Goal: Task Accomplishment & Management: Manage account settings

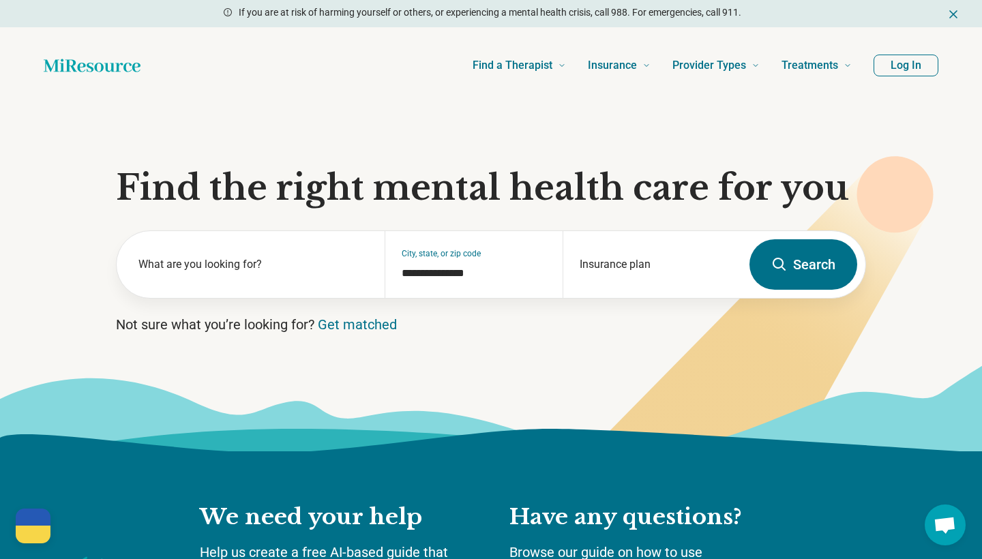
click at [886, 70] on button "Log In" at bounding box center [906, 66] width 65 height 22
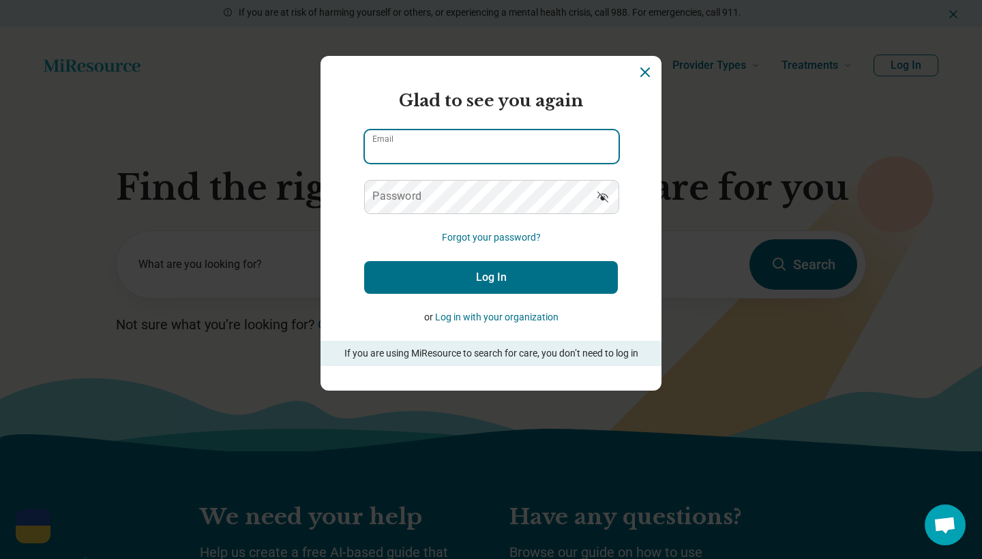
type input "**********"
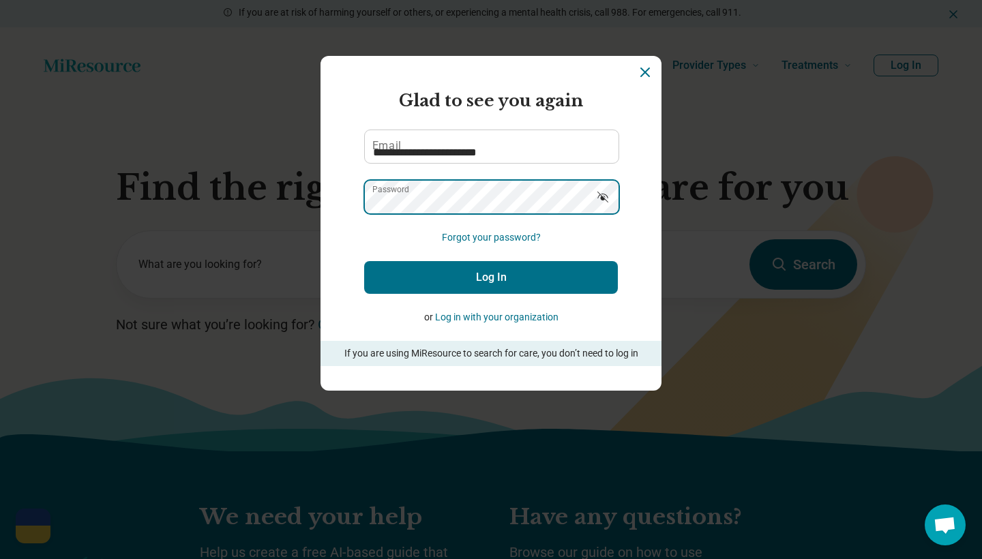
click at [491, 278] on button "Log In" at bounding box center [491, 277] width 254 height 33
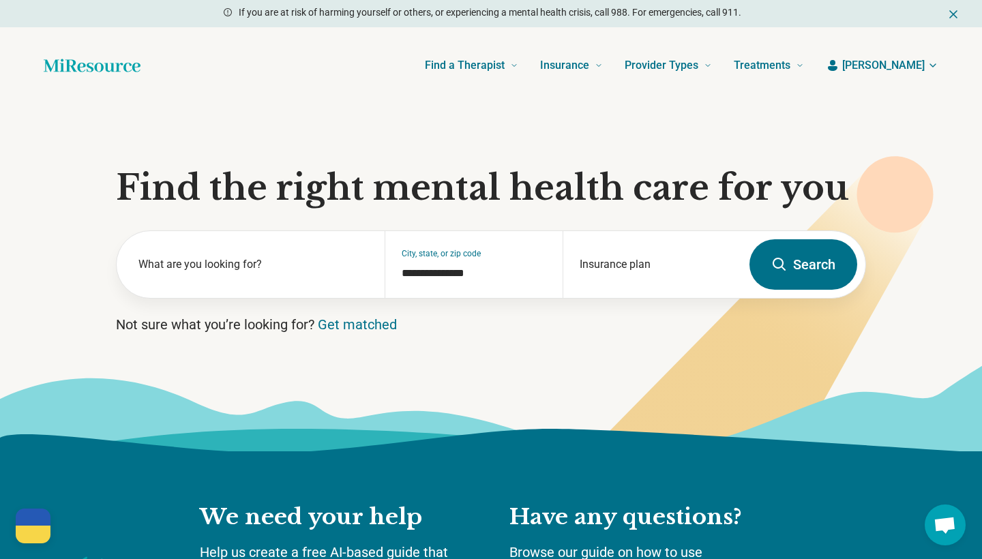
click at [912, 63] on span "[PERSON_NAME]" at bounding box center [883, 65] width 83 height 16
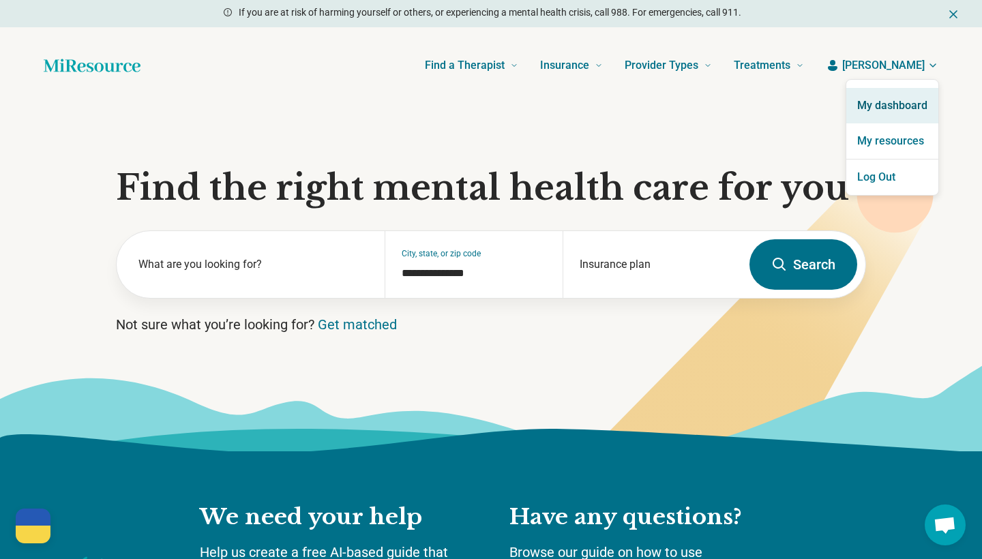
click at [882, 102] on link "My dashboard" at bounding box center [892, 105] width 92 height 35
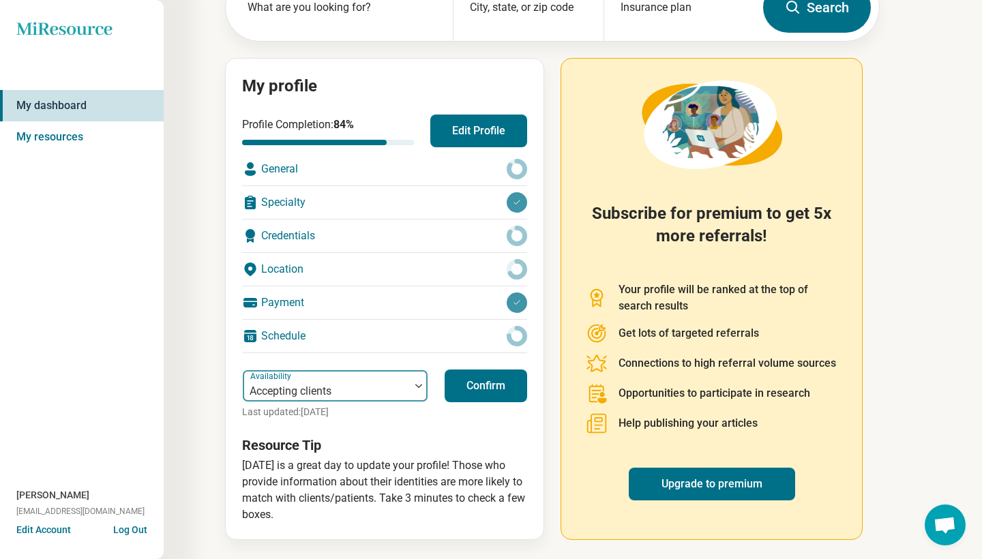
scroll to position [100, 0]
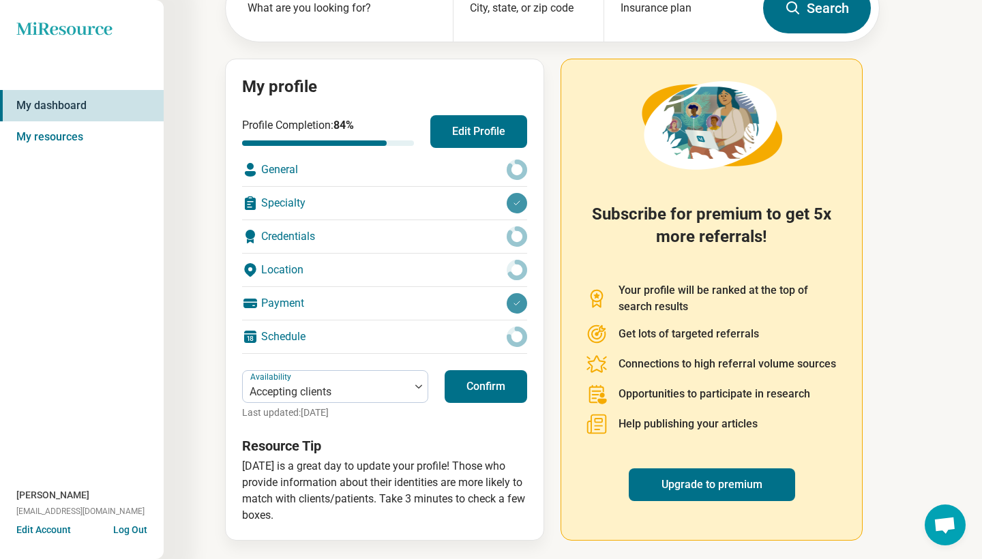
click at [482, 394] on button "Confirm" at bounding box center [486, 386] width 83 height 33
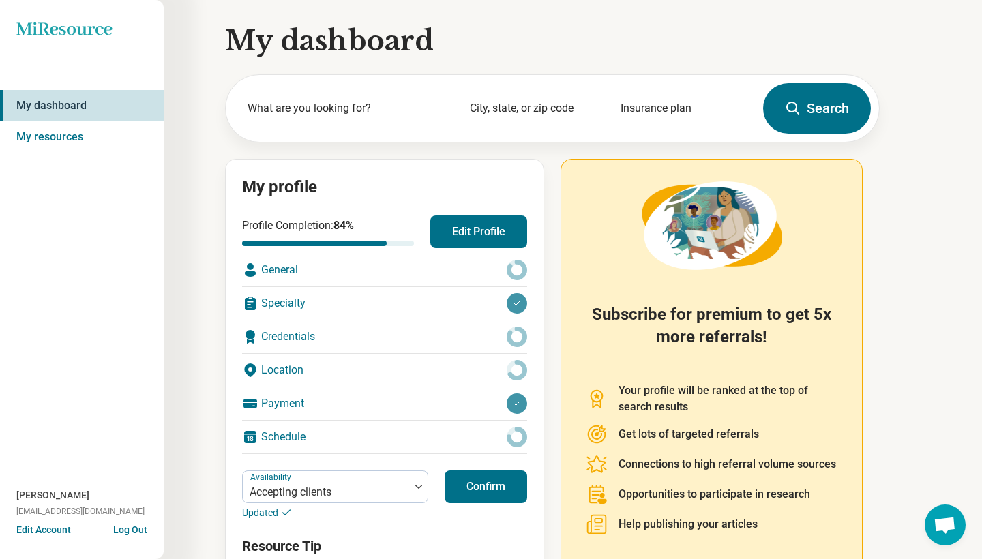
scroll to position [0, 0]
click at [52, 523] on button "Edit Account" at bounding box center [43, 530] width 55 height 14
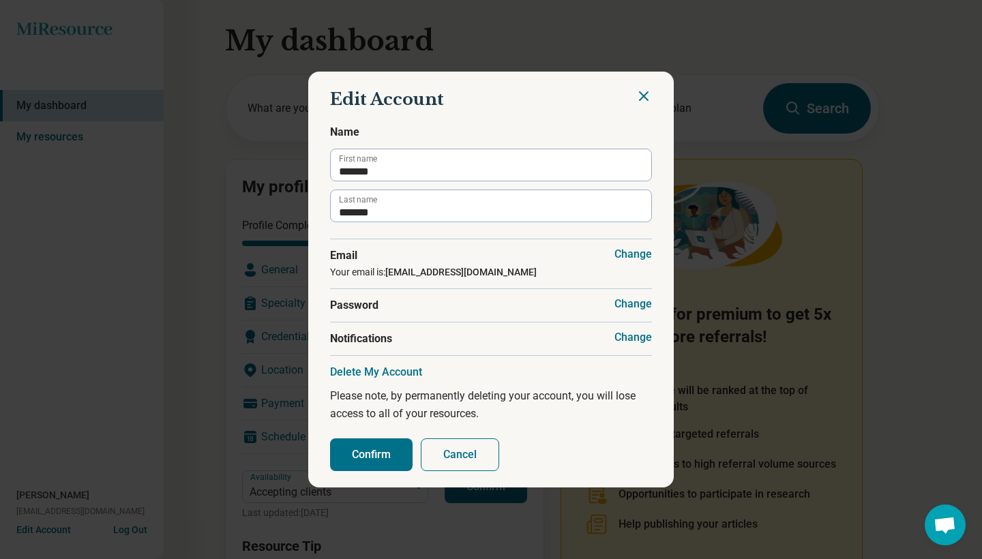
click at [606, 257] on span "Email" at bounding box center [491, 256] width 322 height 16
click at [625, 254] on button "Change" at bounding box center [633, 255] width 38 height 14
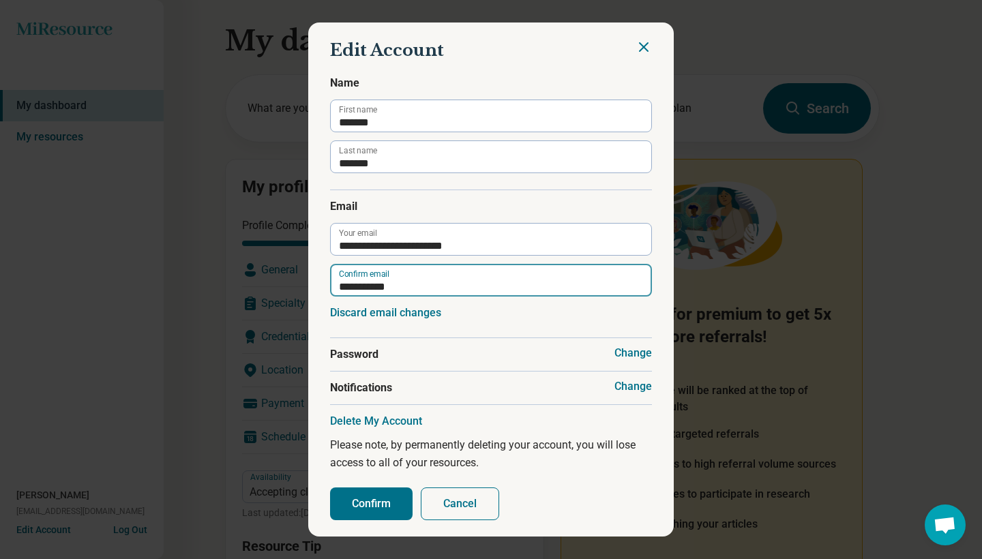
type input "**********"
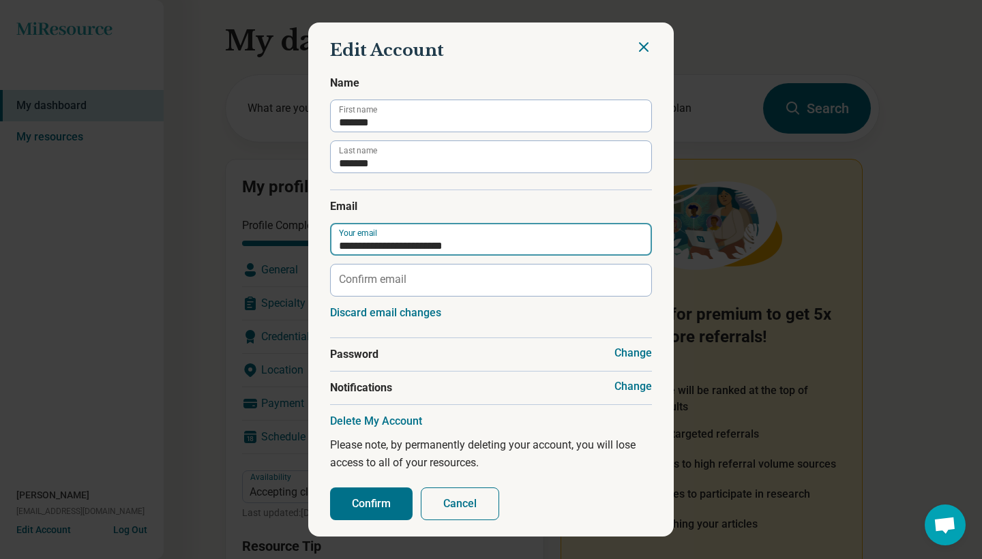
click at [487, 247] on input "**********" at bounding box center [491, 239] width 322 height 33
type input "**********"
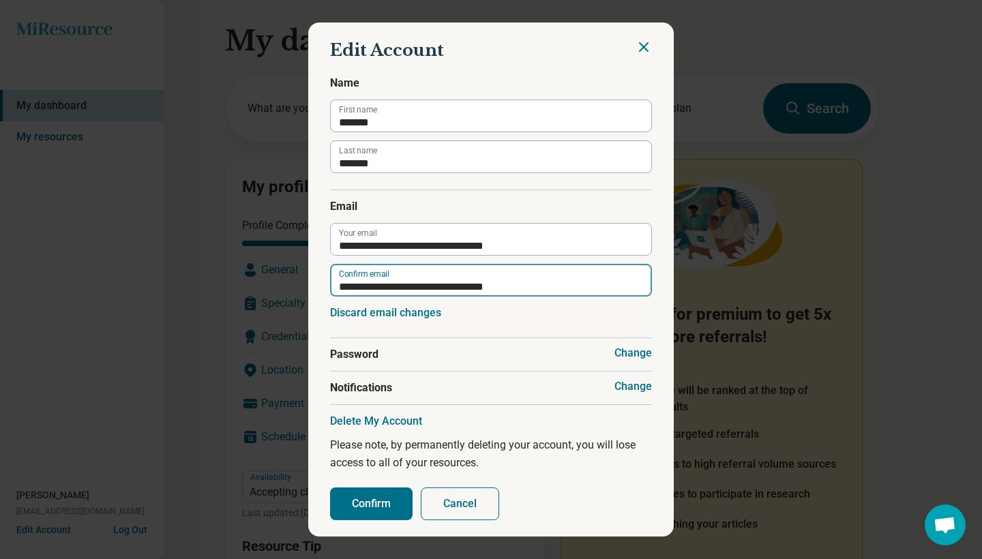
type input "**********"
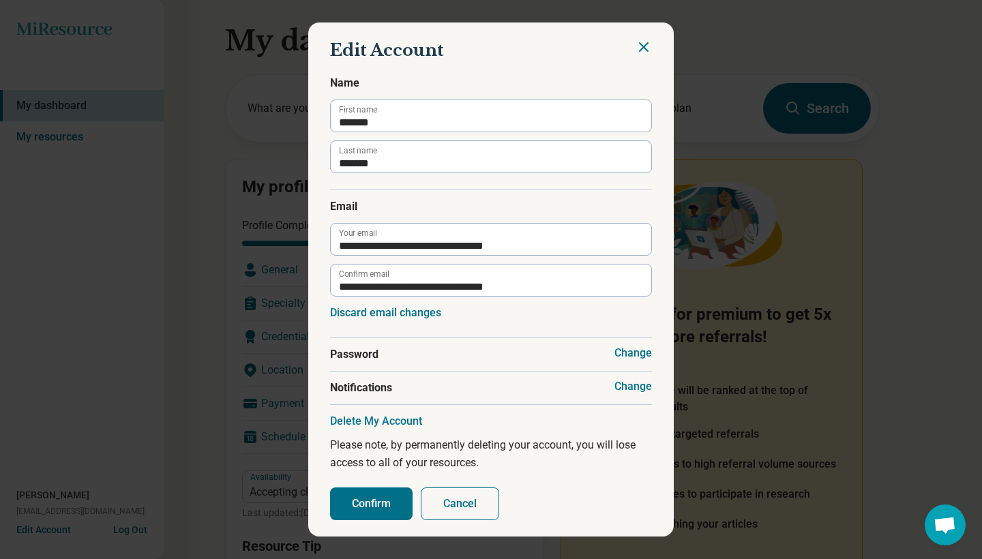
click at [594, 312] on div "**********" at bounding box center [491, 264] width 322 height 148
click at [387, 505] on button "Confirm" at bounding box center [371, 504] width 83 height 33
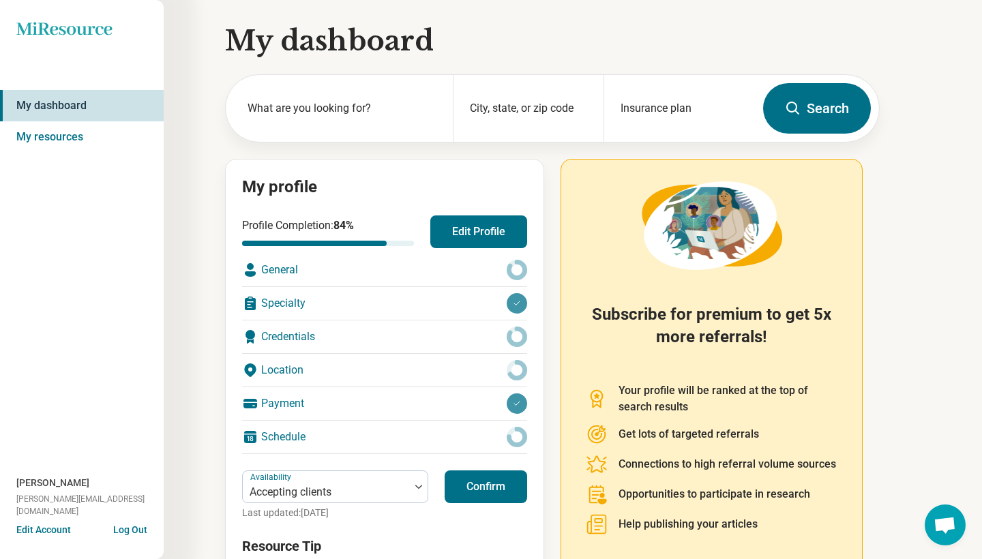
click at [83, 106] on link "My dashboard" at bounding box center [82, 105] width 164 height 31
click at [68, 130] on link "My resources" at bounding box center [82, 136] width 164 height 31
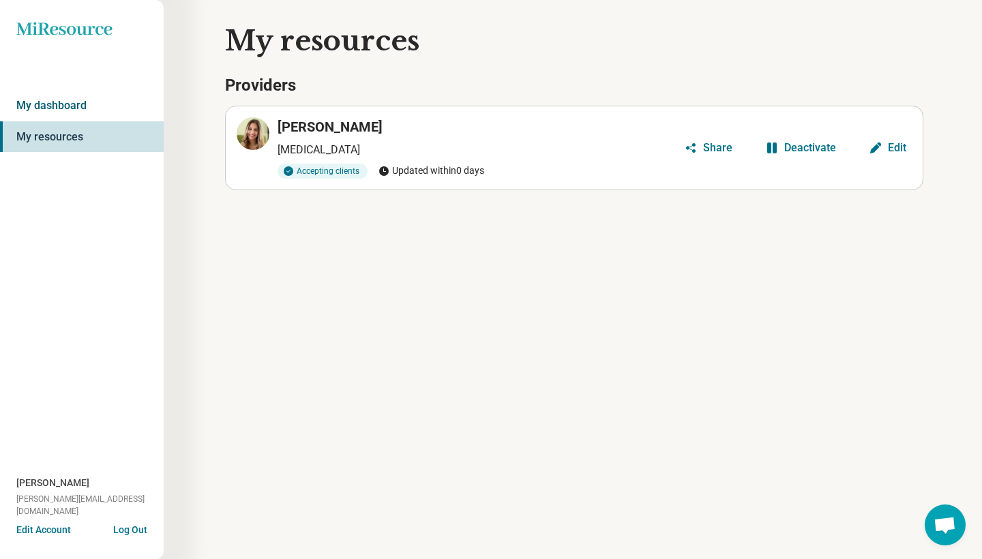
click at [59, 110] on link "My dashboard" at bounding box center [82, 105] width 164 height 31
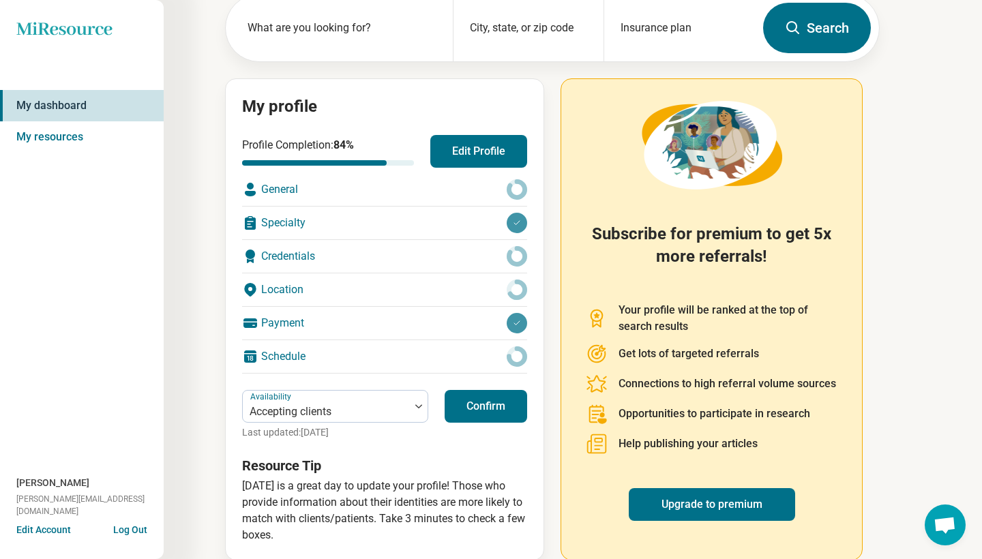
scroll to position [85, 0]
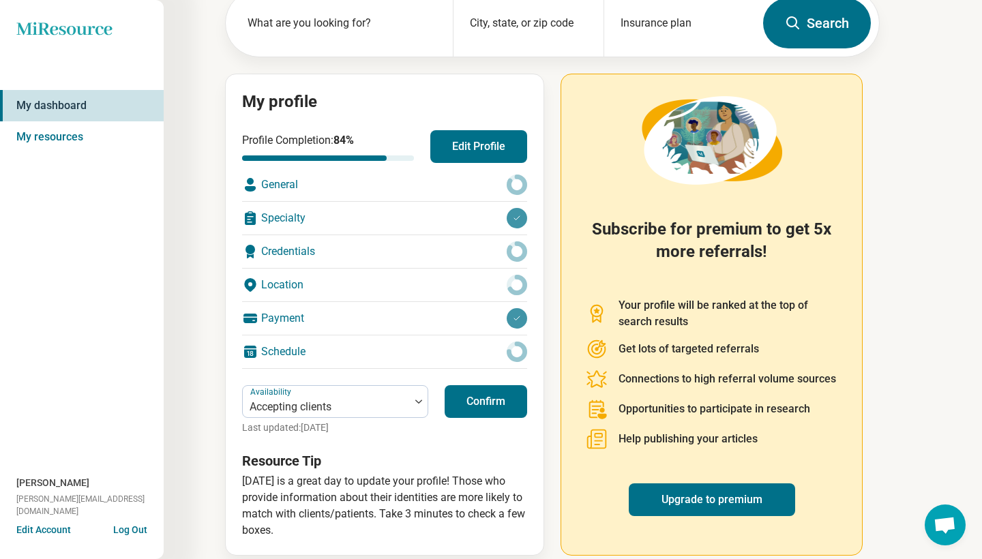
click at [327, 347] on div "Schedule" at bounding box center [384, 352] width 285 height 33
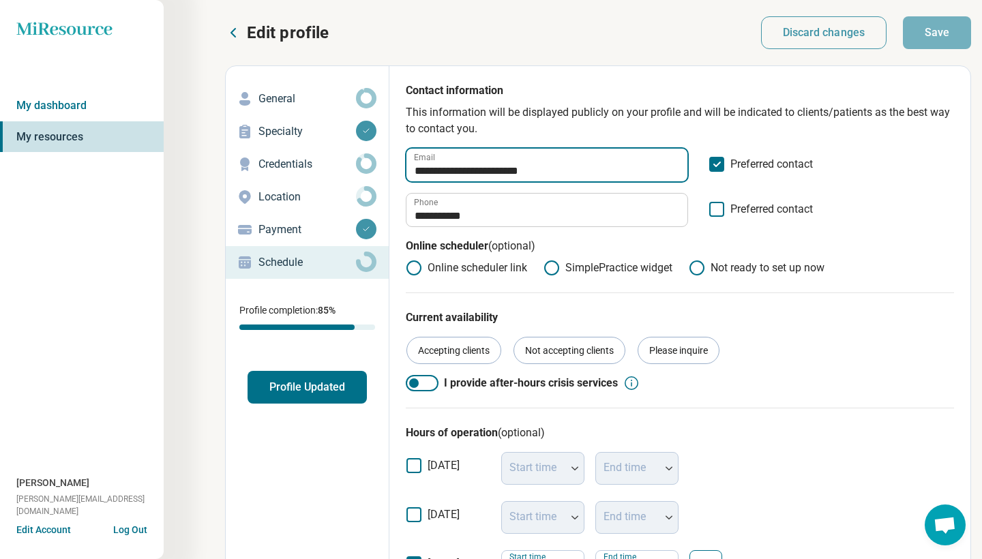
click at [579, 169] on input "**********" at bounding box center [546, 165] width 281 height 33
type input "*"
type input "**********"
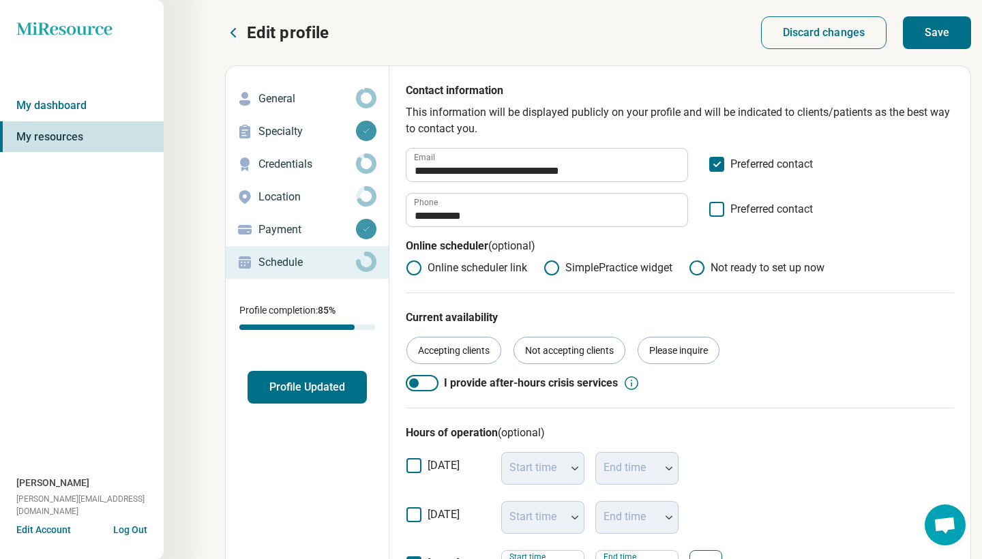
click at [855, 135] on p "This information will be displayed publicly on your profile and will be indicat…" at bounding box center [680, 120] width 548 height 33
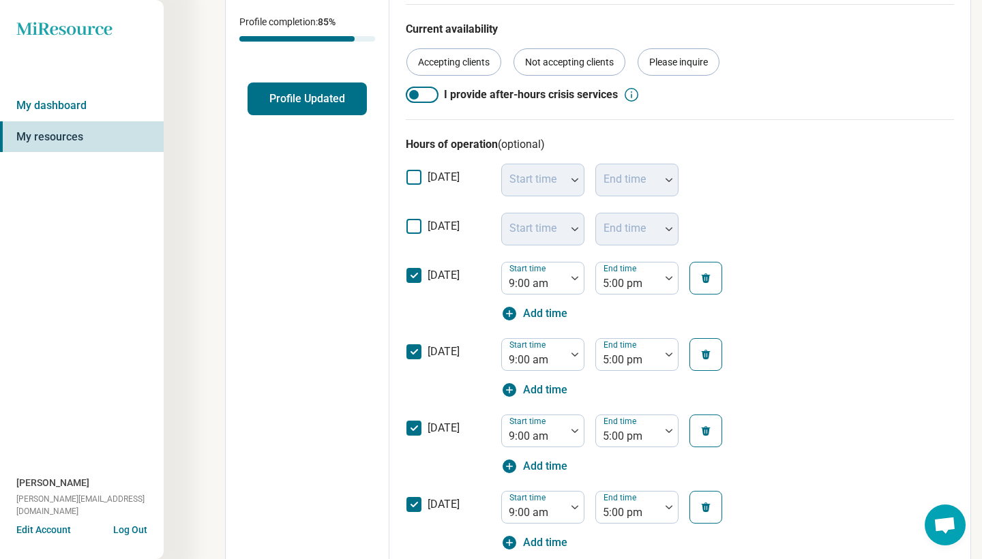
scroll to position [307, 0]
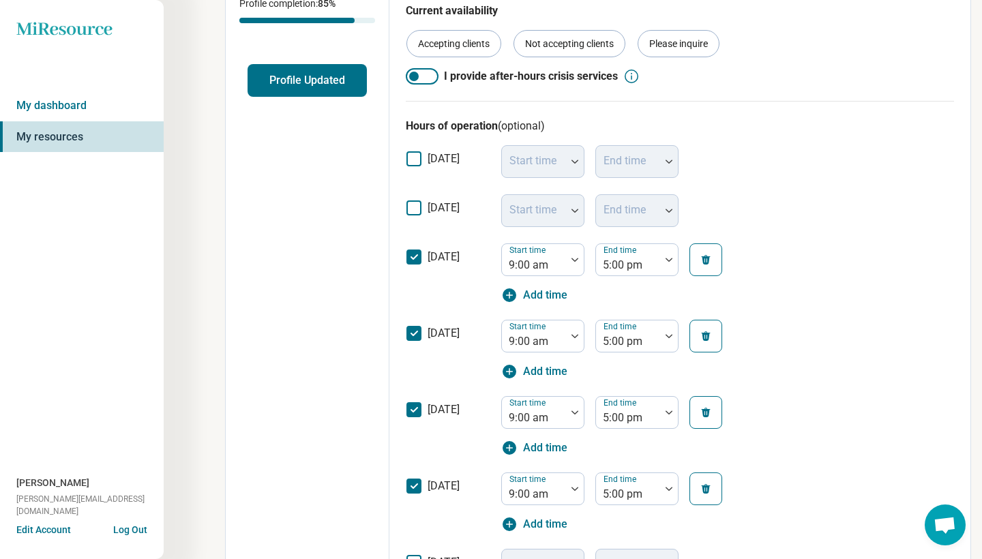
click at [412, 204] on icon at bounding box center [413, 208] width 15 height 15
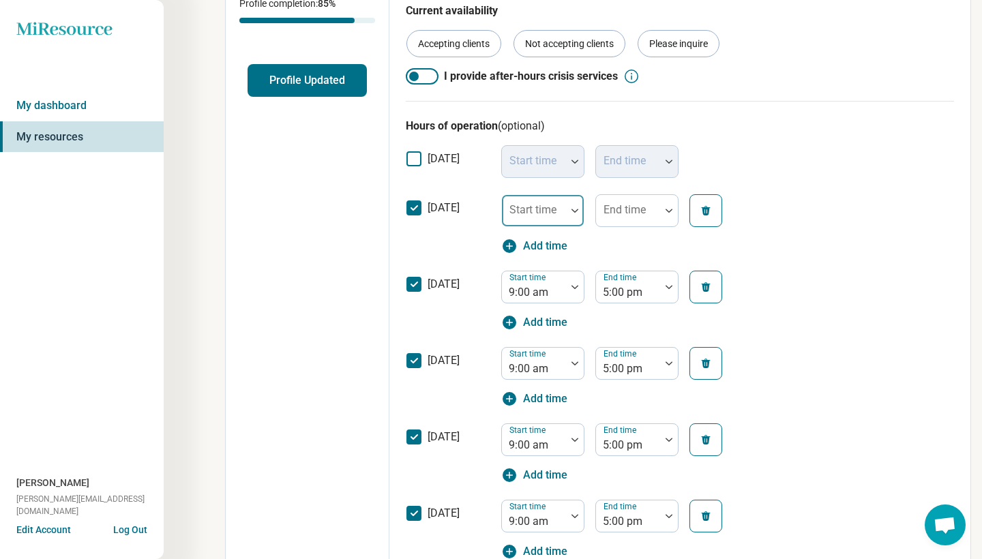
click at [556, 213] on div "Start time" at bounding box center [542, 210] width 83 height 33
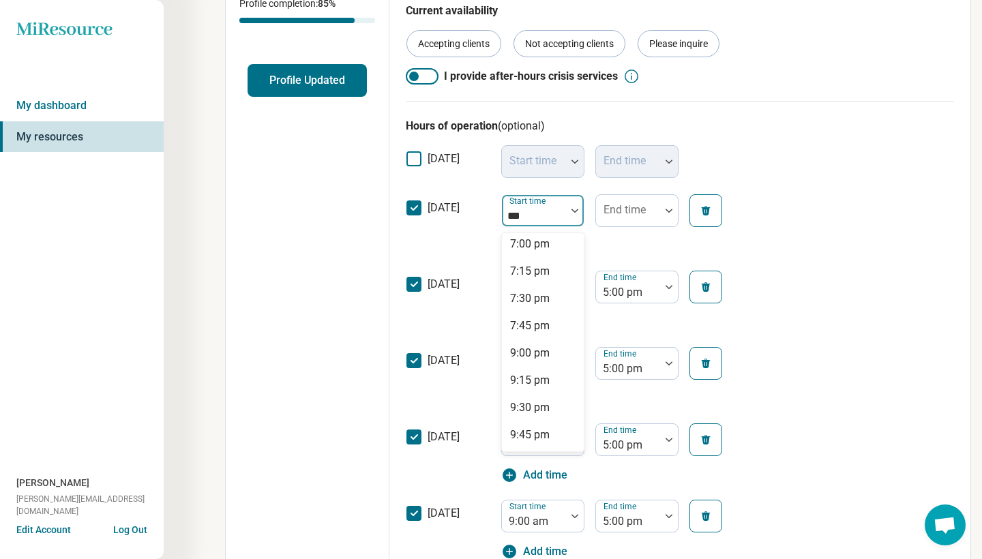
scroll to position [0, 0]
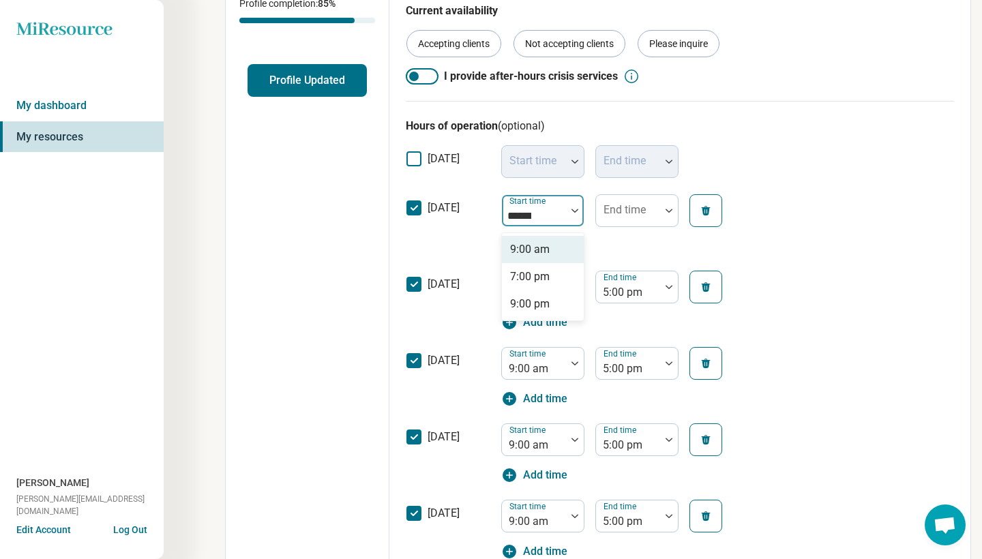
type input "*******"
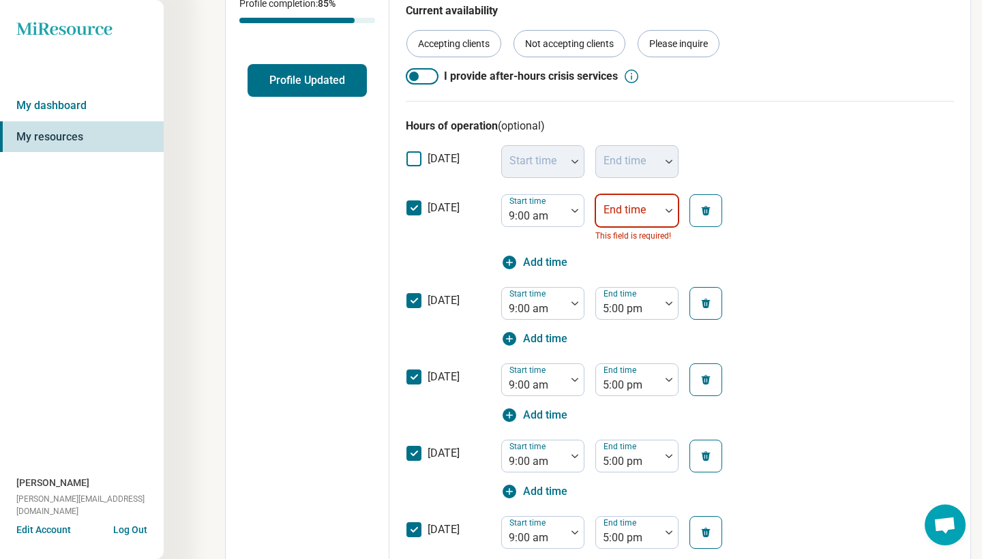
click at [633, 218] on div at bounding box center [628, 216] width 53 height 19
type input "*******"
click at [632, 238] on div "5:00 pm" at bounding box center [637, 249] width 82 height 27
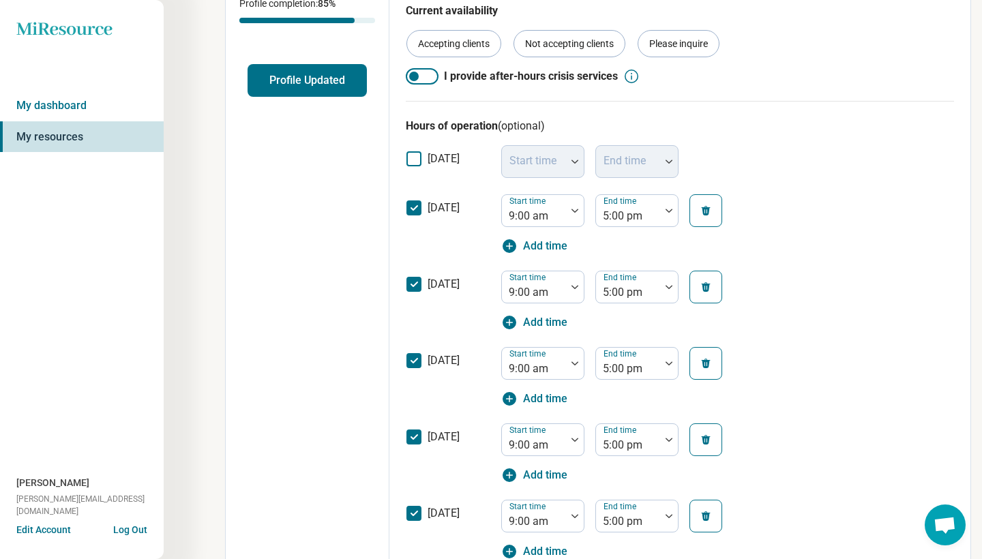
click at [773, 256] on div "[DATE] Start time 9:00 am End time 5:00 pm Add time" at bounding box center [680, 224] width 548 height 76
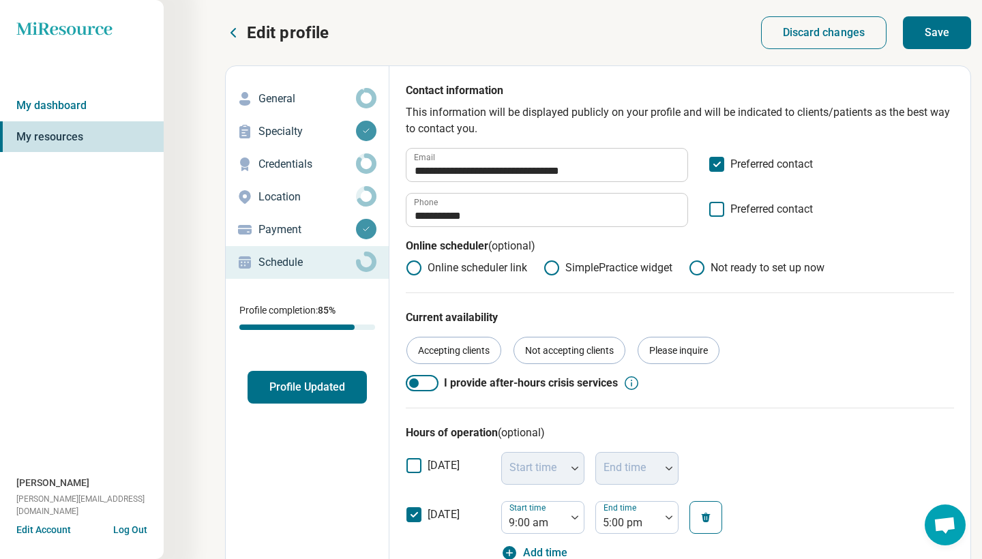
click at [940, 34] on button "Save" at bounding box center [937, 32] width 68 height 33
click at [288, 197] on p "Location" at bounding box center [307, 197] width 98 height 16
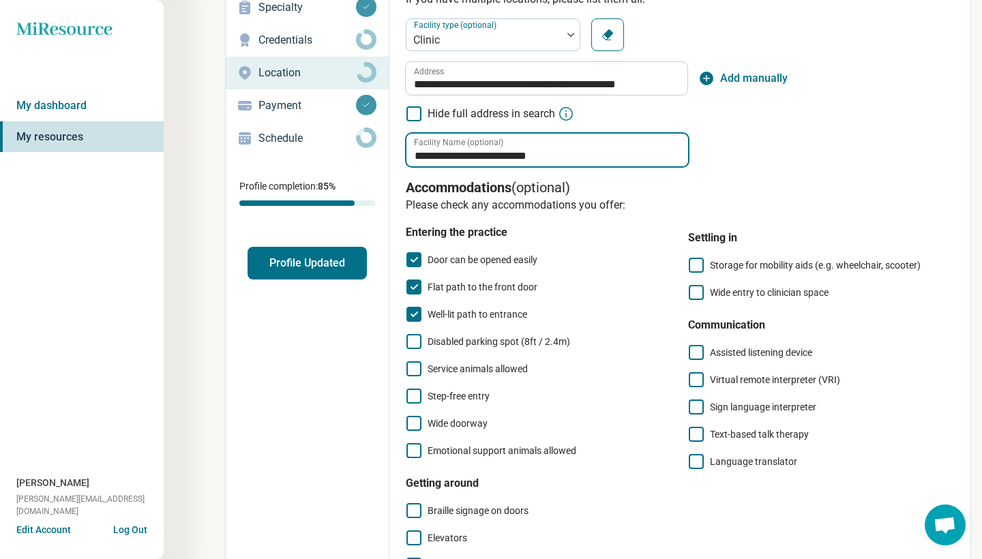
scroll to position [136, 0]
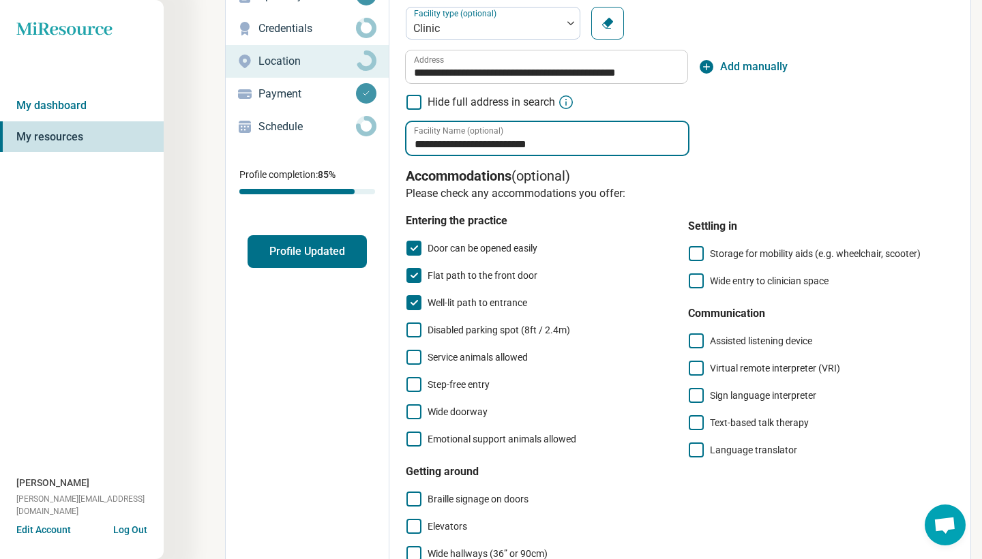
type input "**********"
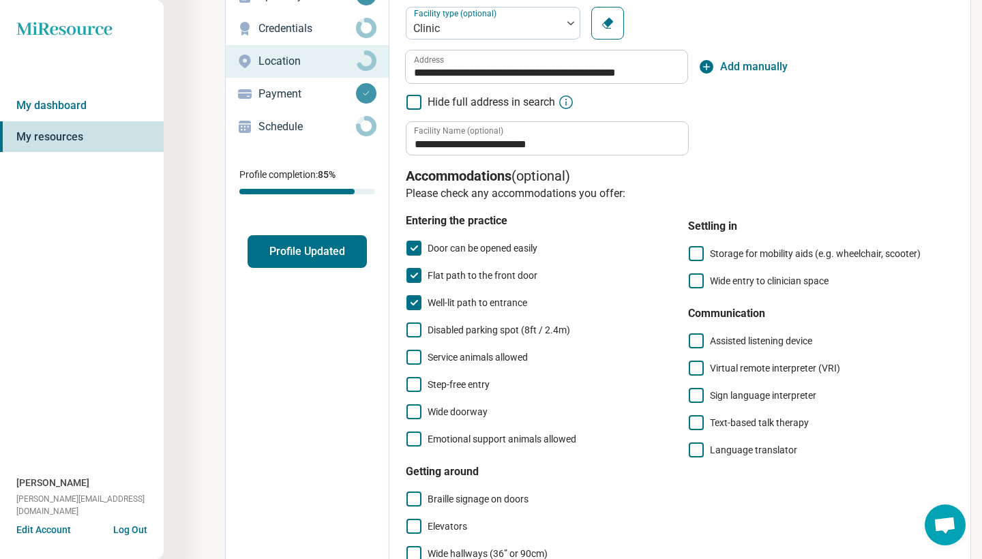
click at [412, 329] on icon at bounding box center [413, 330] width 15 height 15
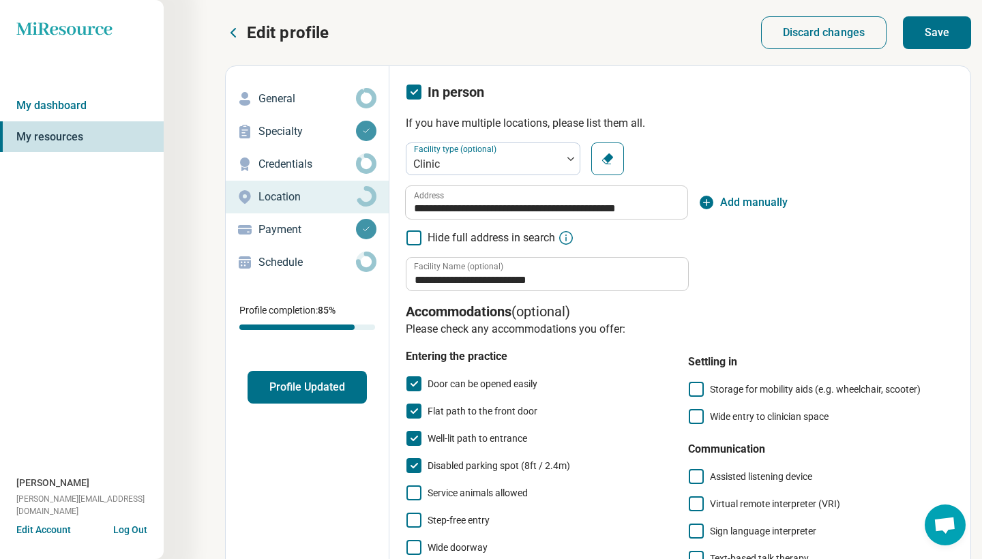
scroll to position [0, 0]
click at [953, 40] on button "Save" at bounding box center [937, 32] width 68 height 33
click at [272, 163] on p "Credentials" at bounding box center [307, 164] width 98 height 16
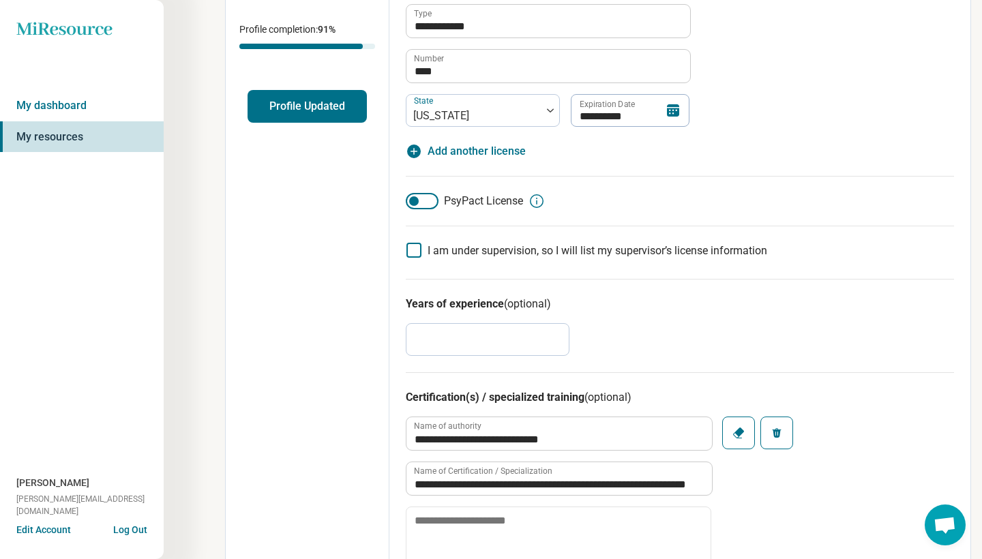
scroll to position [316, 0]
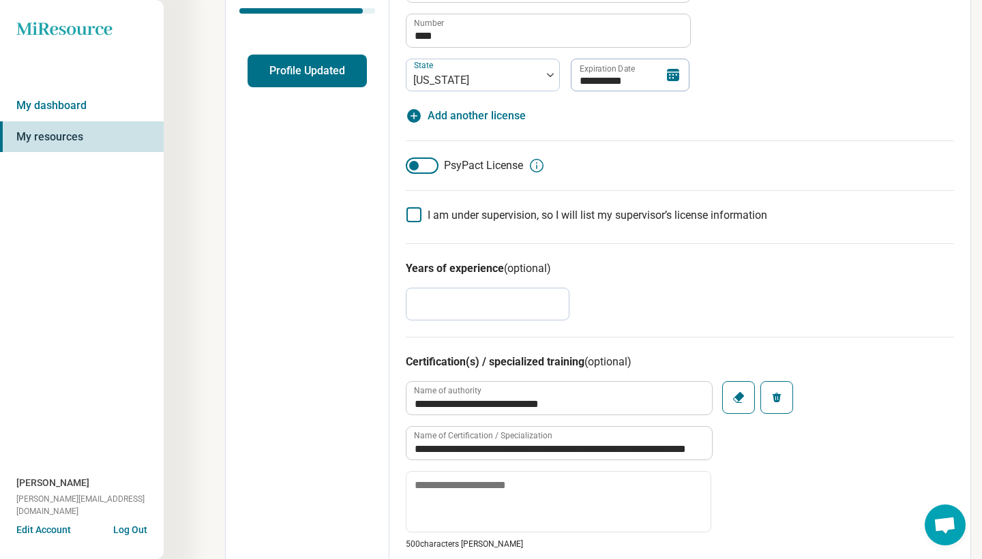
click at [451, 313] on input "*" at bounding box center [488, 304] width 164 height 33
type textarea "*"
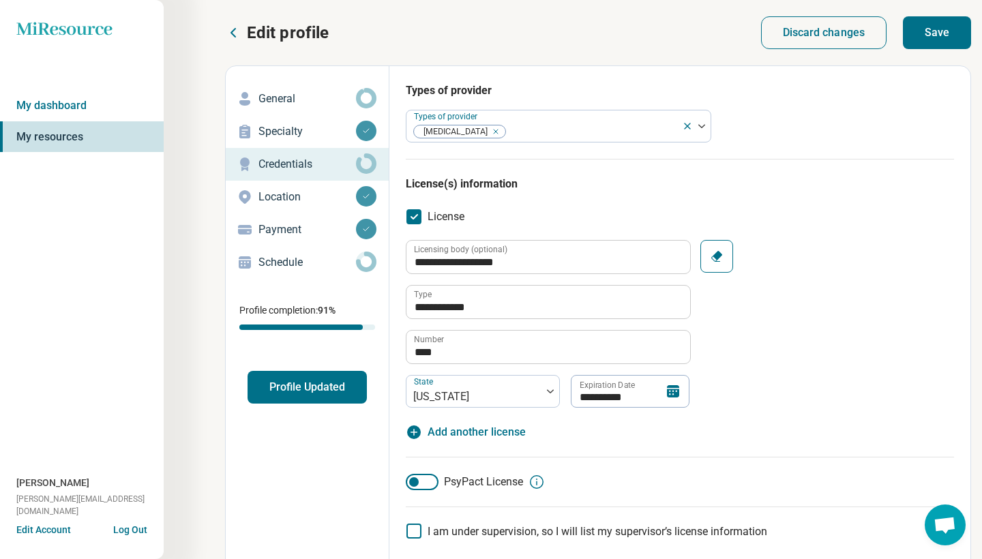
scroll to position [0, 0]
type input "**"
click at [937, 33] on button "Save" at bounding box center [937, 32] width 68 height 33
type textarea "*"
click at [280, 130] on p "Specialty" at bounding box center [307, 131] width 98 height 16
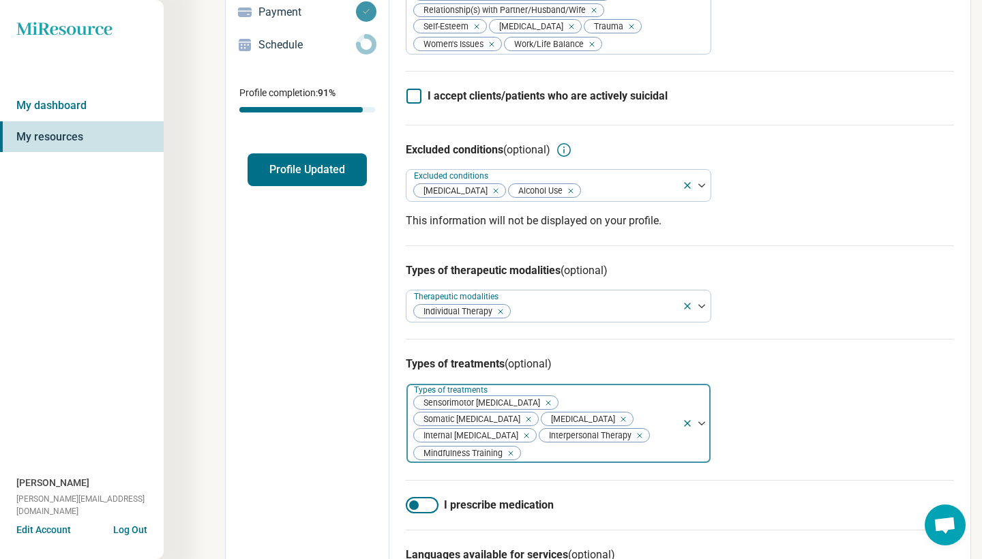
scroll to position [221, 0]
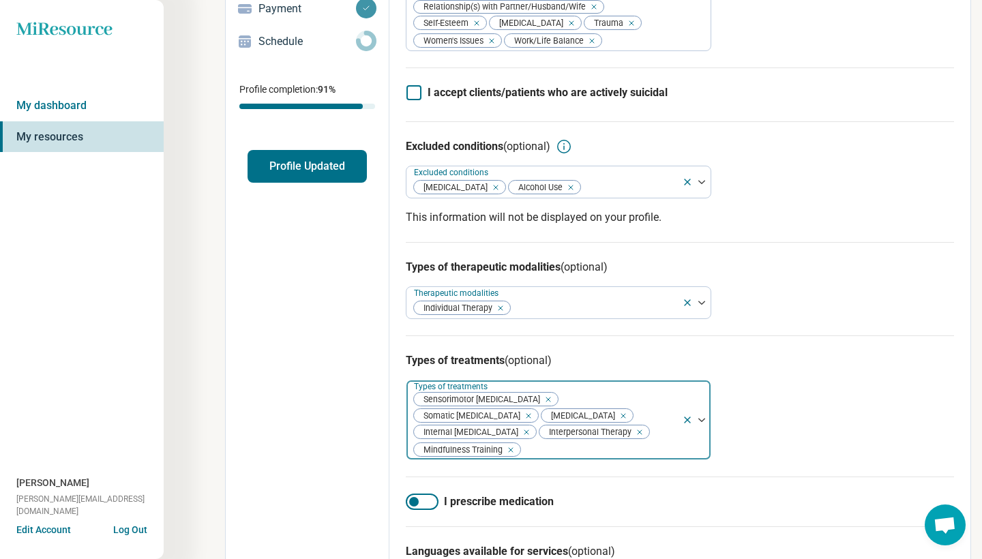
click at [653, 441] on div at bounding box center [599, 450] width 155 height 19
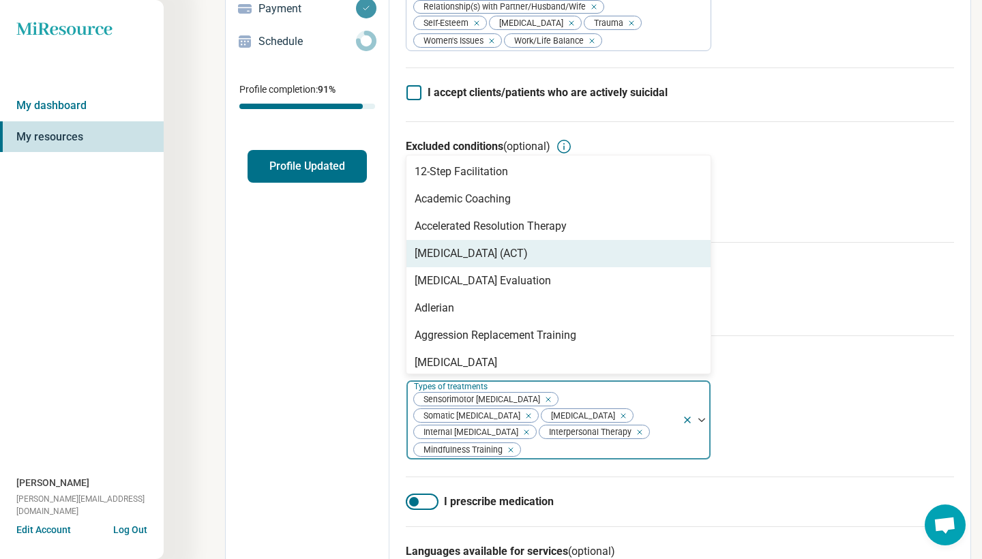
click at [528, 252] on div "[MEDICAL_DATA] (ACT)" at bounding box center [471, 254] width 113 height 16
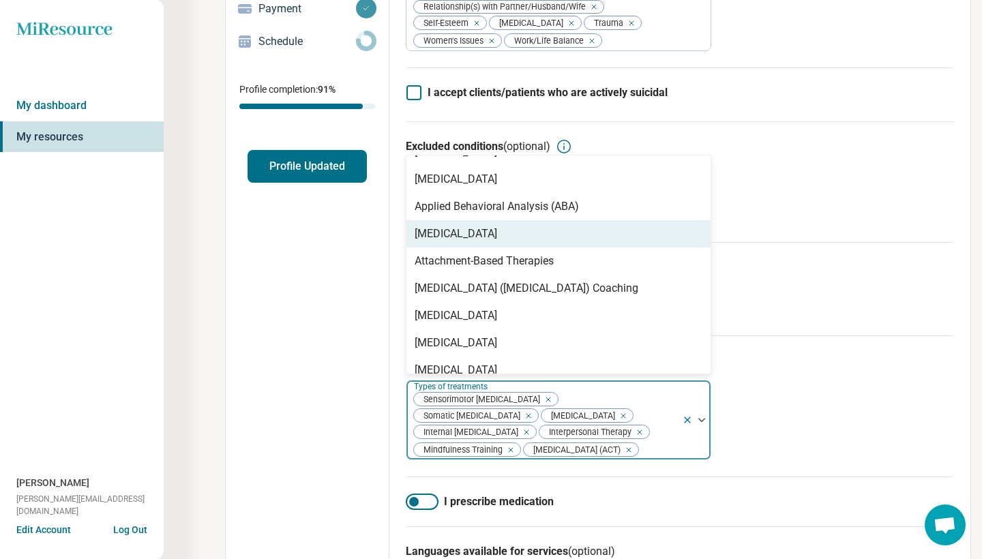
scroll to position [191, 0]
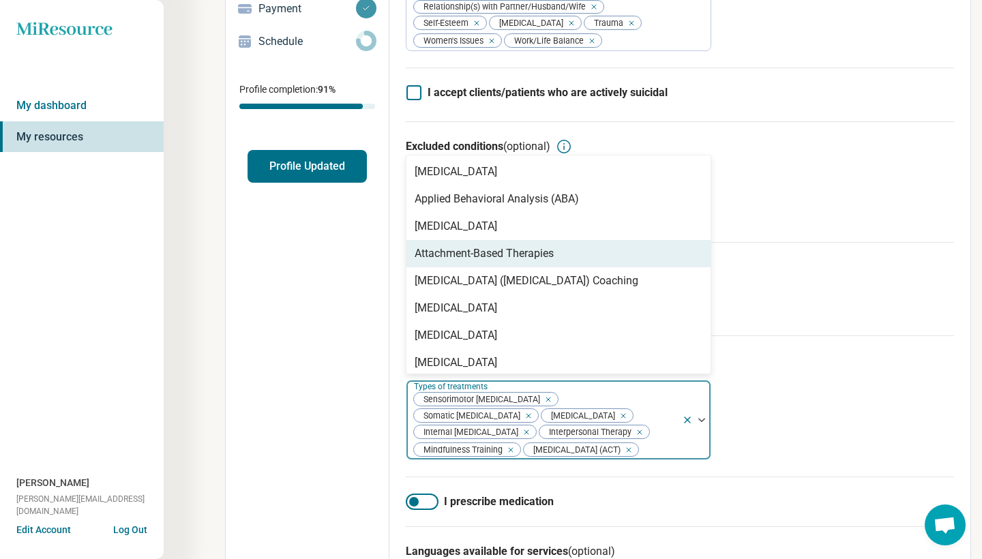
click at [570, 259] on div "Attachment-Based Therapies" at bounding box center [558, 253] width 304 height 27
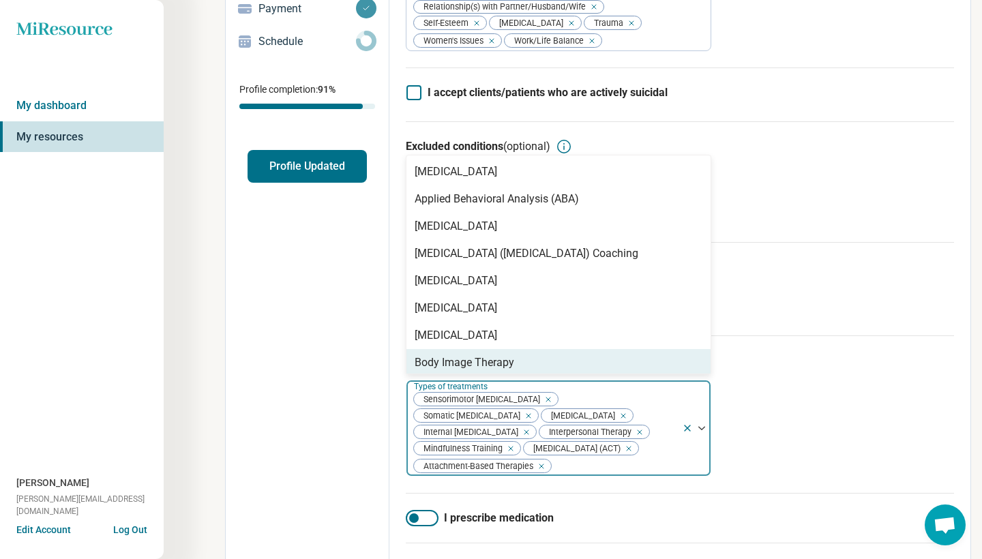
click at [611, 461] on div at bounding box center [614, 466] width 124 height 19
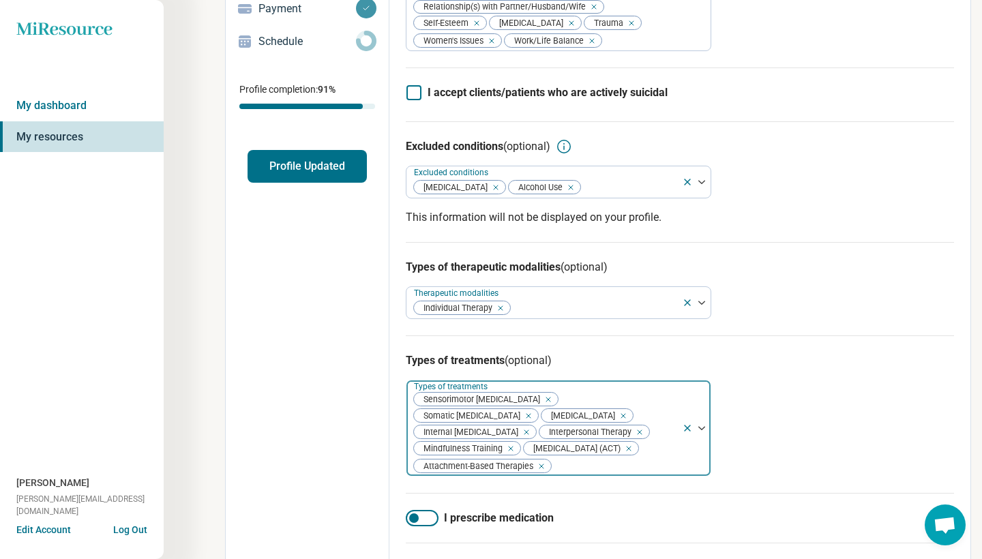
click at [611, 461] on div at bounding box center [614, 466] width 124 height 19
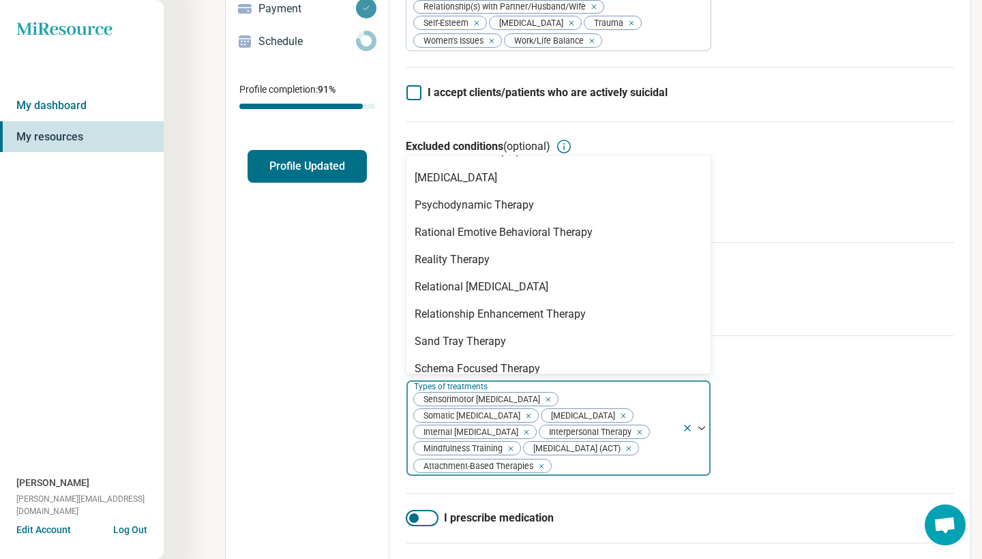
scroll to position [2121, 0]
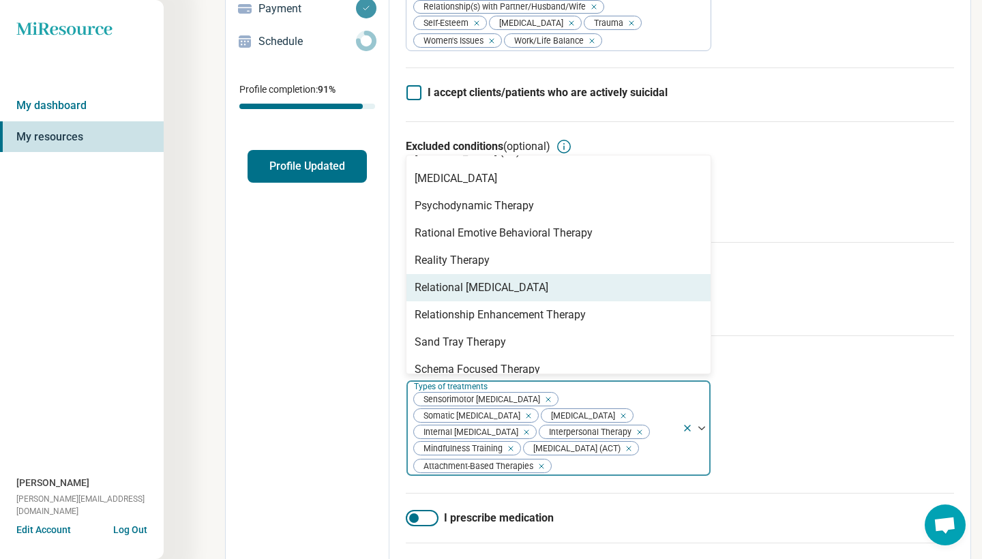
click at [553, 288] on div "Relational [MEDICAL_DATA]" at bounding box center [558, 287] width 304 height 27
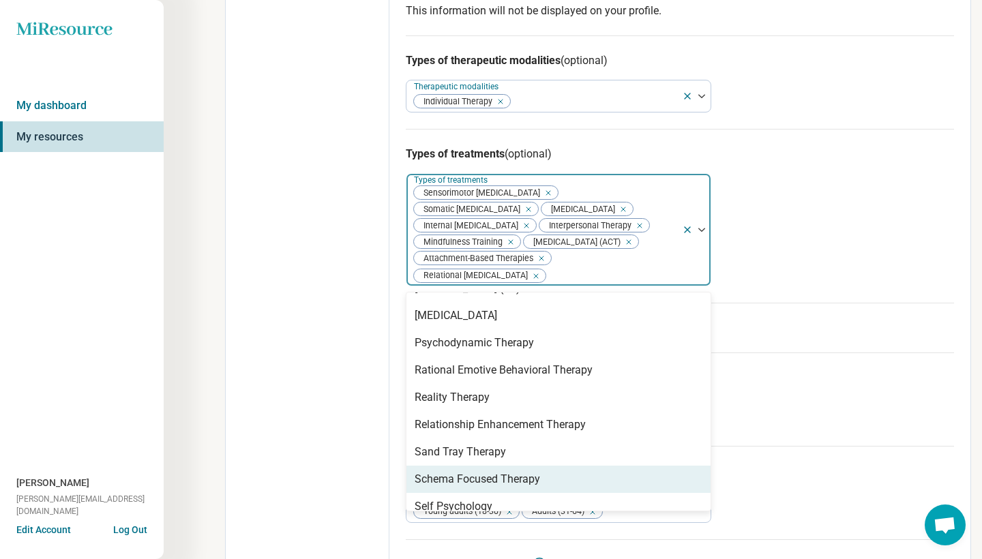
click at [812, 352] on div "I prescribe medication" at bounding box center [680, 328] width 548 height 50
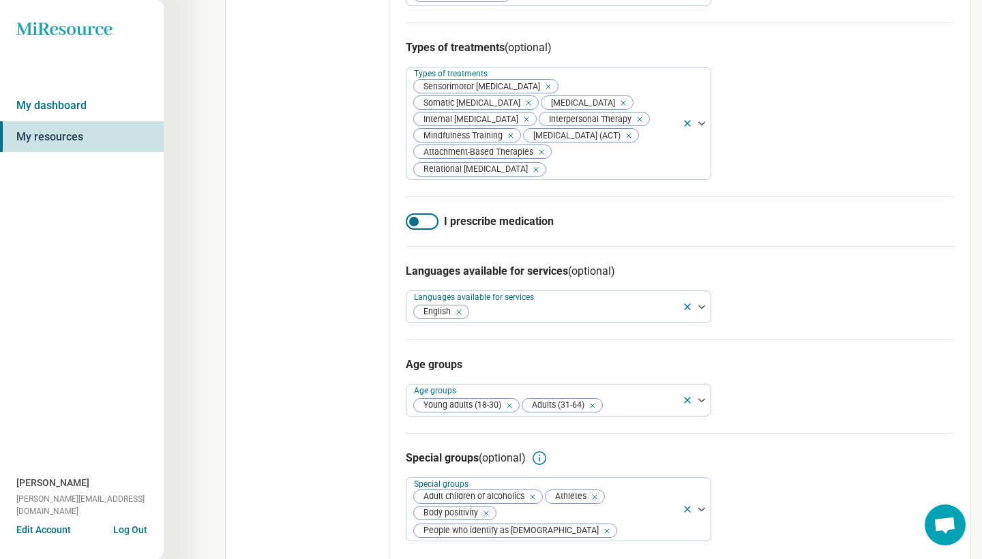
scroll to position [533, 0]
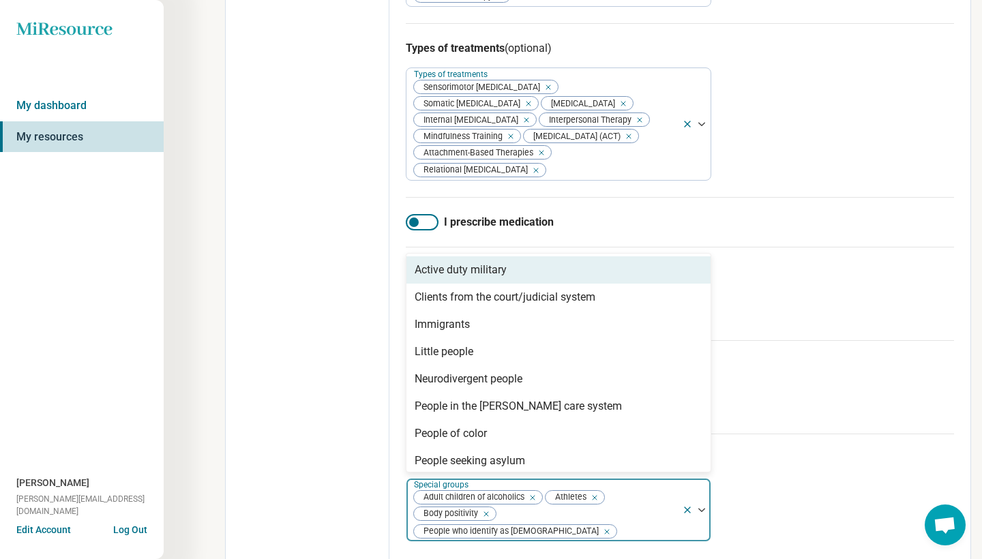
click at [651, 505] on div "Adult children of alcoholics Athletes Body positivity People who identify as [D…" at bounding box center [544, 510] width 276 height 63
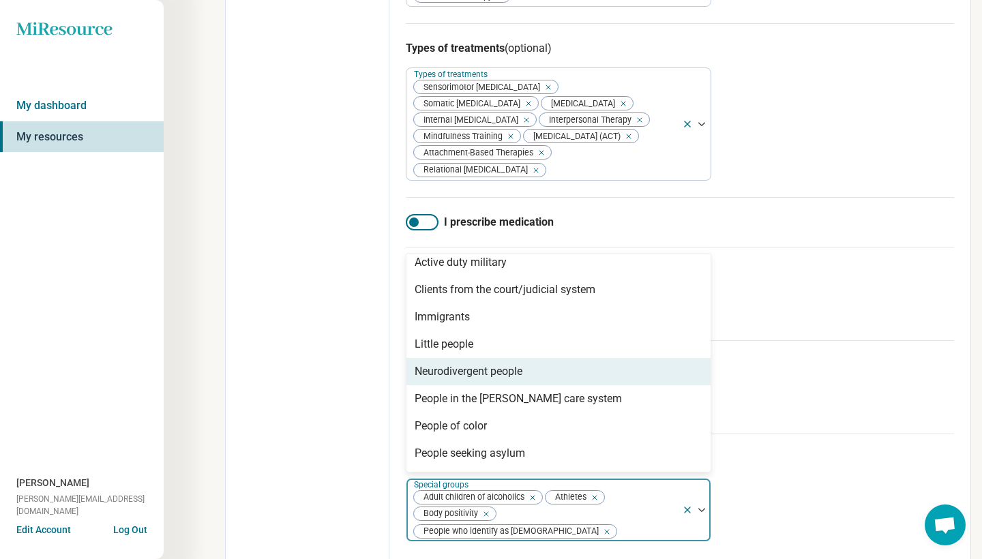
scroll to position [8, 0]
click at [625, 380] on div "Neurodivergent people" at bounding box center [558, 371] width 304 height 27
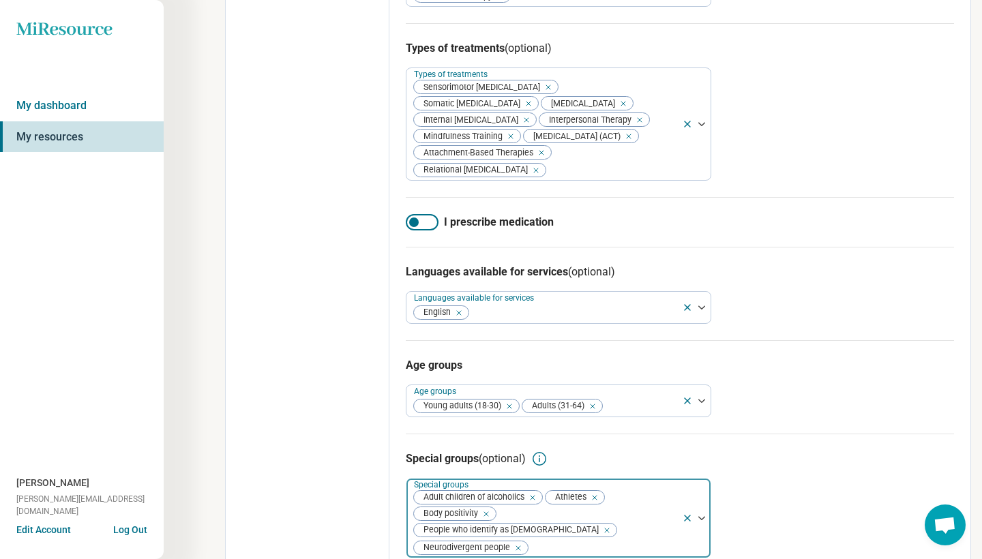
click at [601, 539] on div at bounding box center [602, 548] width 147 height 19
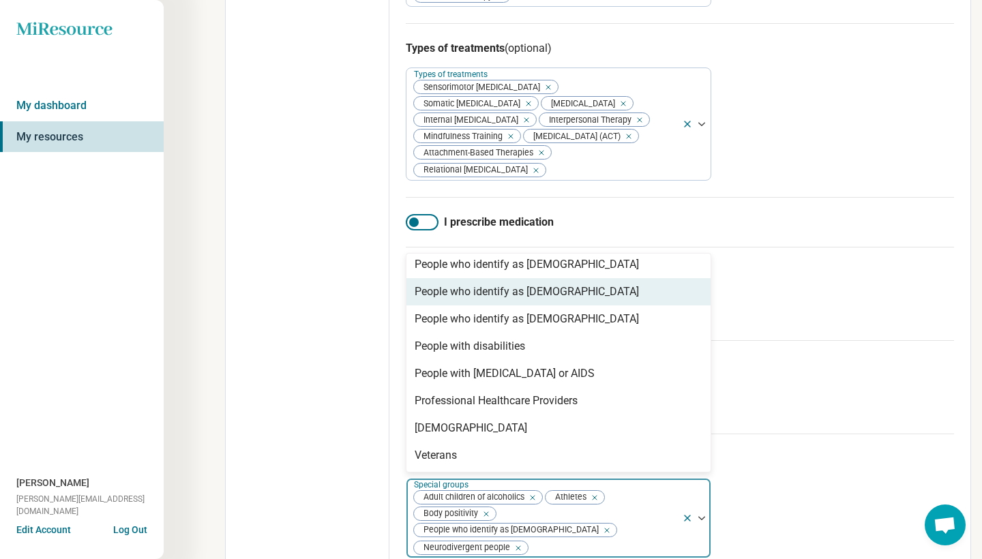
scroll to position [278, 0]
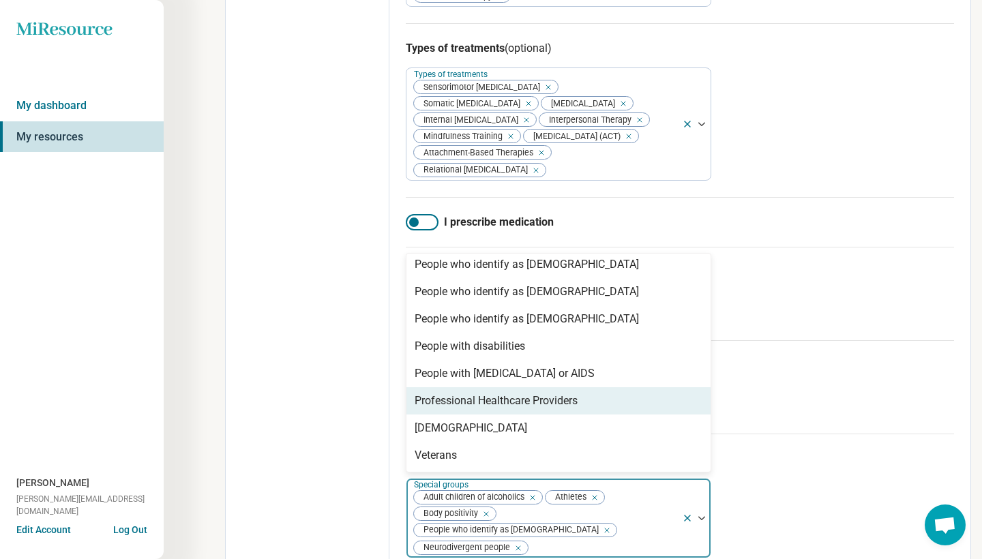
click at [800, 464] on div "Special groups (optional)" at bounding box center [680, 459] width 548 height 16
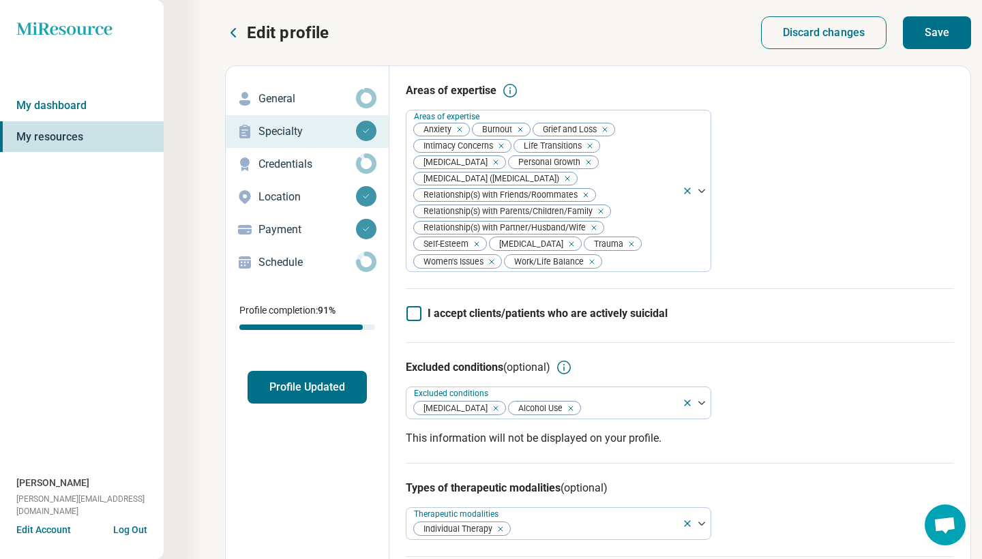
scroll to position [0, 0]
click at [941, 41] on button "Save" at bounding box center [937, 32] width 68 height 33
click at [56, 108] on link "My dashboard" at bounding box center [82, 105] width 164 height 31
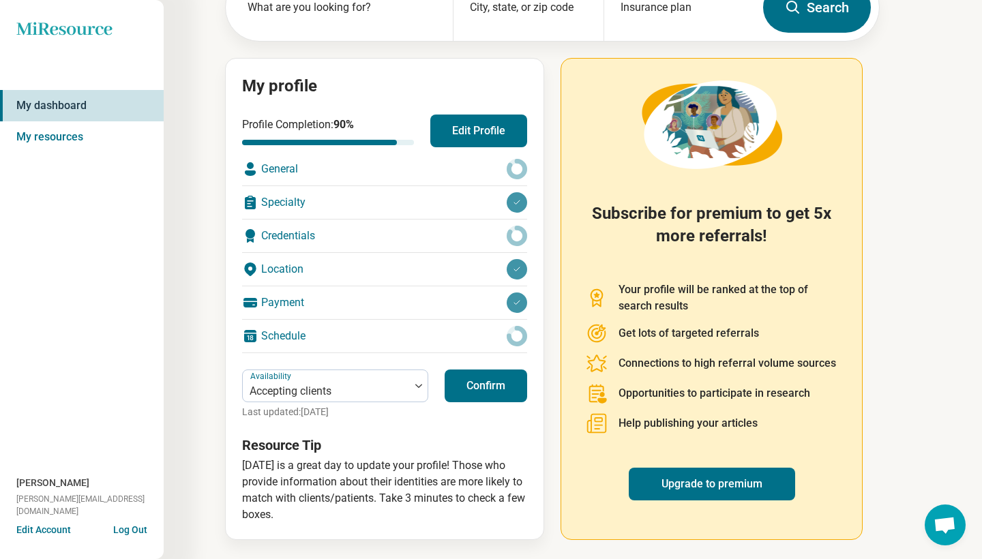
scroll to position [100, 0]
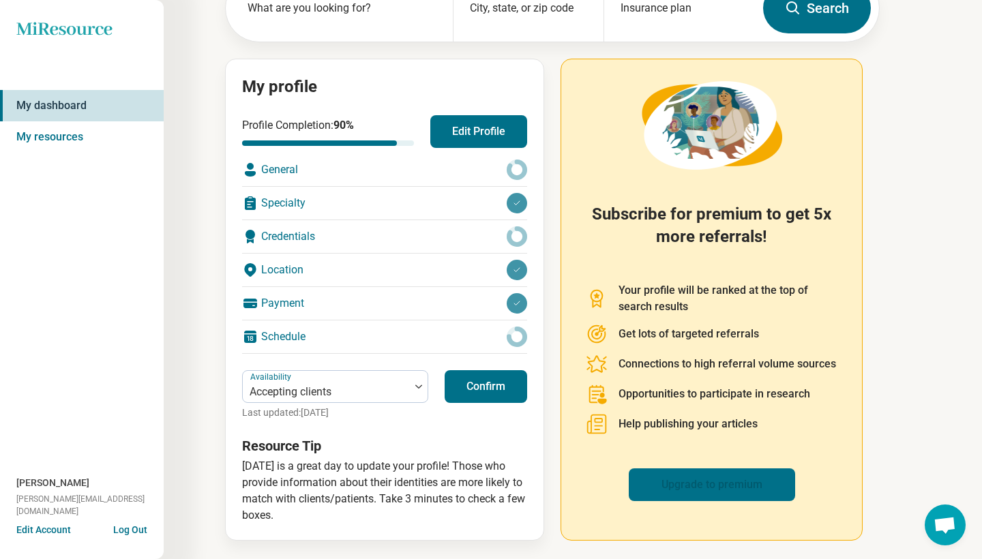
click at [668, 478] on link "Upgrade to premium" at bounding box center [712, 485] width 166 height 33
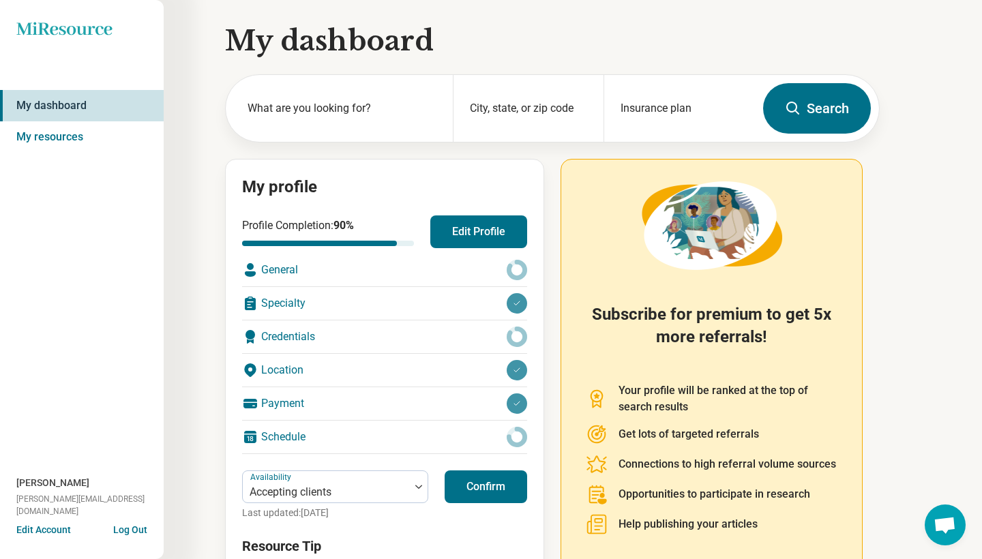
scroll to position [0, 0]
click at [82, 16] on div "Miresource logo My dashboard My resources [PERSON_NAME] [PERSON_NAME][EMAIL_ADD…" at bounding box center [82, 279] width 164 height 559
click at [129, 526] on button "Log Out" at bounding box center [130, 528] width 34 height 11
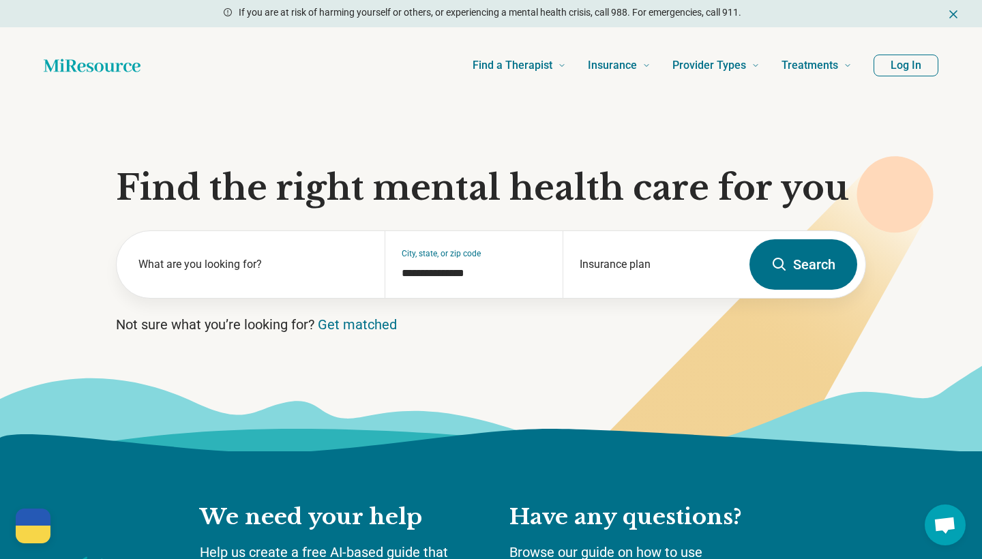
click at [917, 64] on button "Log In" at bounding box center [906, 66] width 65 height 22
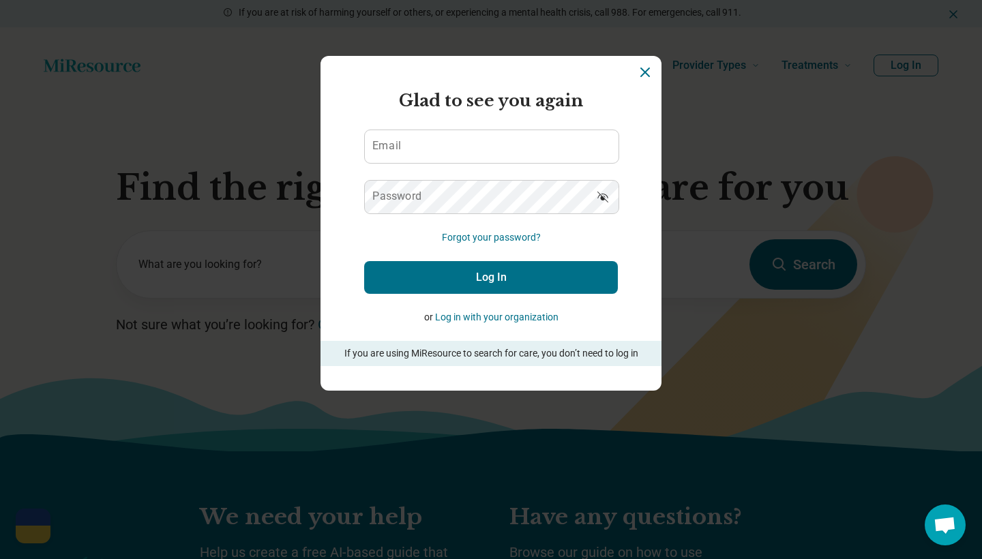
click at [644, 221] on section "Miresource logo Glad to see you again Email Password Forgot your password? Log …" at bounding box center [491, 223] width 341 height 335
click at [511, 314] on button "Log in with your organization" at bounding box center [496, 317] width 123 height 14
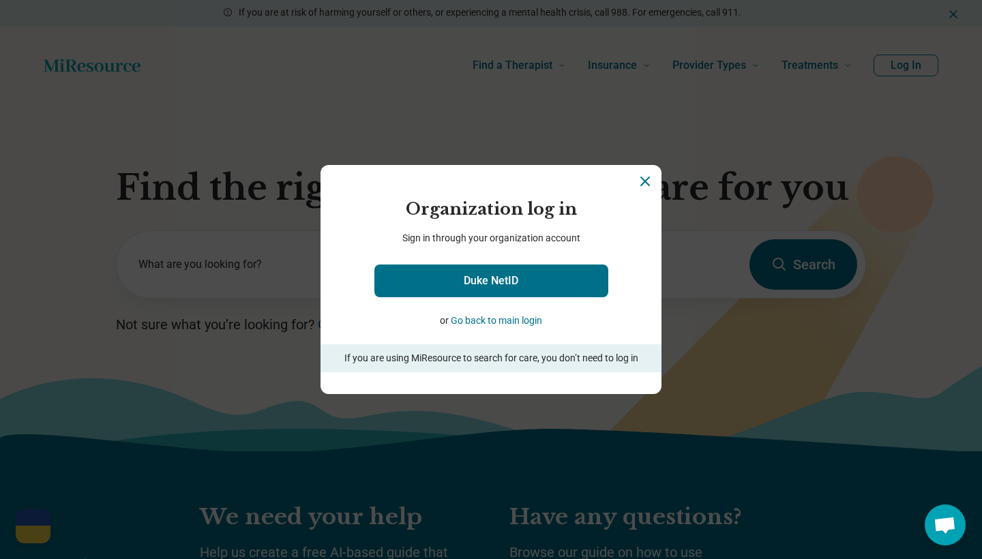
click at [528, 323] on button "Go back to main login" at bounding box center [496, 321] width 91 height 14
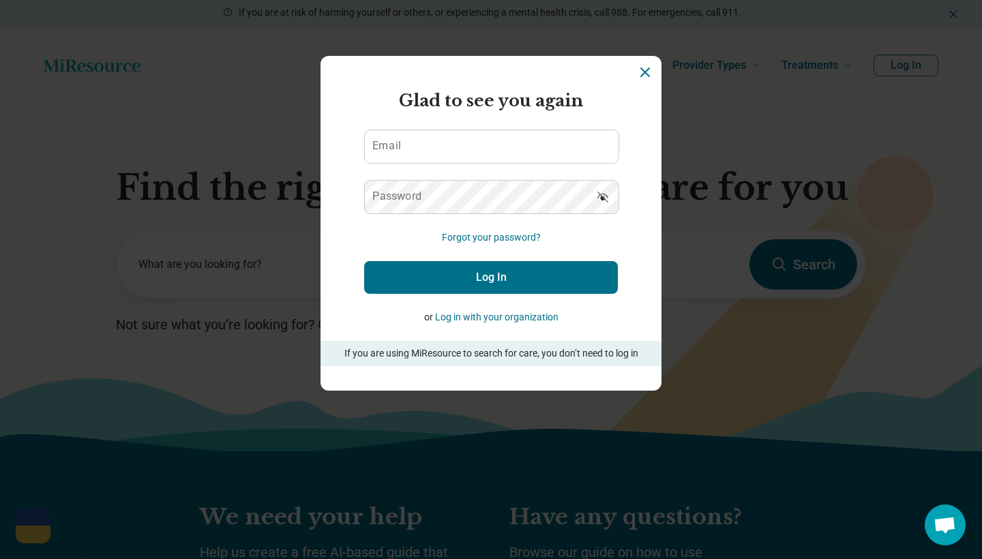
click at [608, 321] on p "or Log in with your organization" at bounding box center [491, 317] width 254 height 14
click at [643, 78] on icon "Dismiss" at bounding box center [645, 72] width 16 height 16
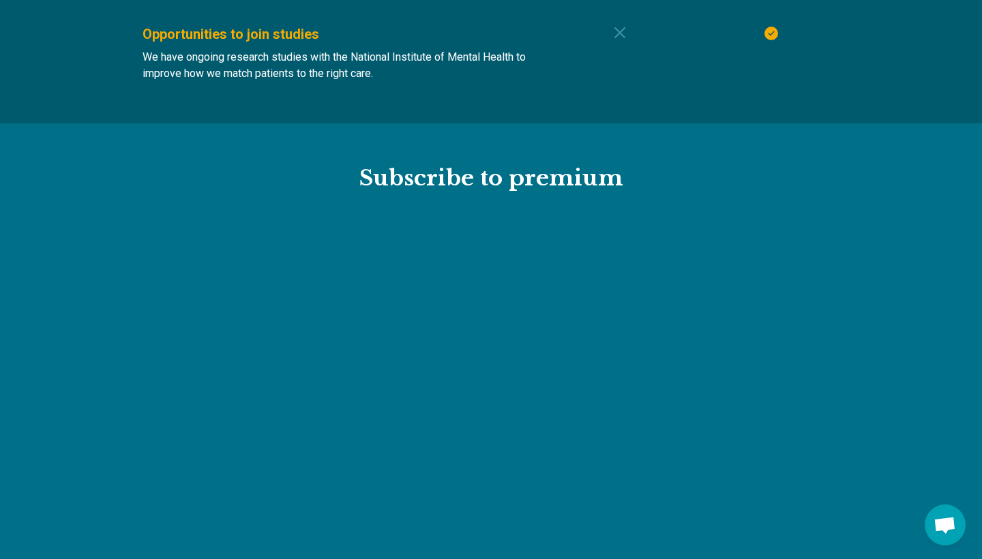
scroll to position [1388, 0]
